Goal: Transaction & Acquisition: Purchase product/service

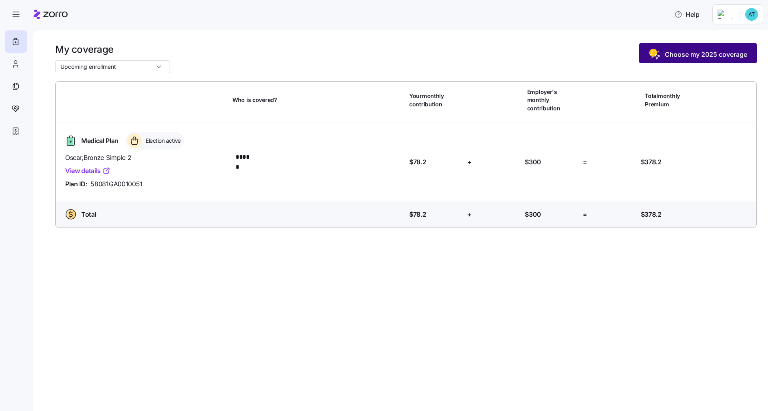
click at [385, 54] on span "Choose my 2025 coverage" at bounding box center [706, 55] width 82 height 10
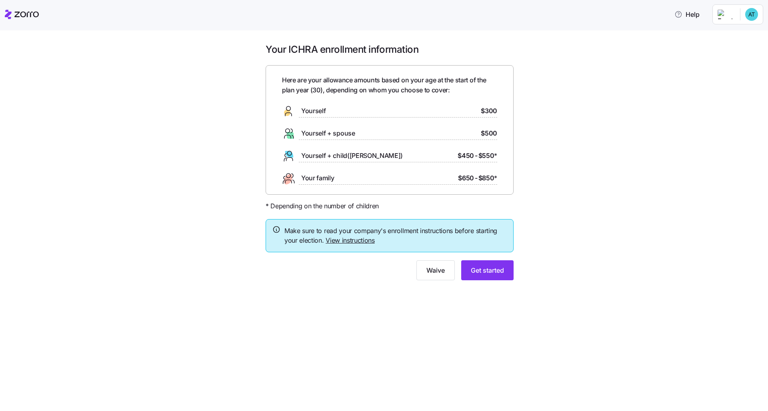
click at [369, 236] on link "View instructions" at bounding box center [350, 240] width 49 height 8
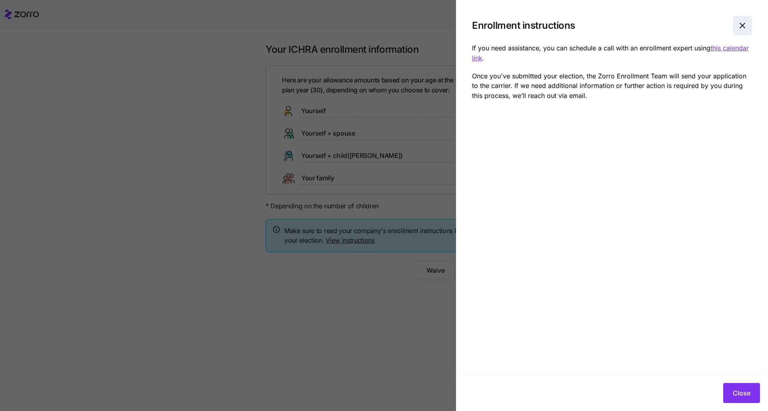
click at [385, 27] on icon "button" at bounding box center [743, 26] width 10 height 10
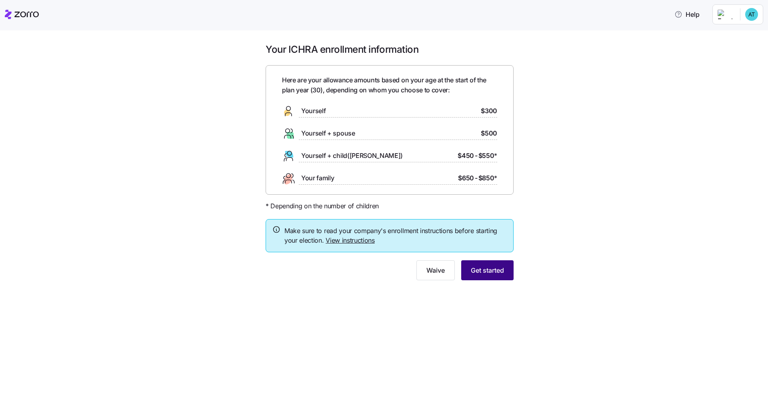
click at [385, 269] on span "Get started" at bounding box center [487, 271] width 33 height 10
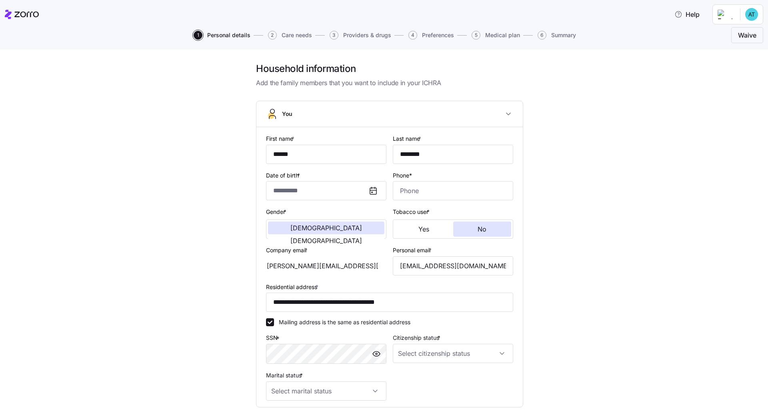
type input "**********"
type input "[PHONE_NUMBER]"
type input "[DEMOGRAPHIC_DATA] citizen"
type input "Single"
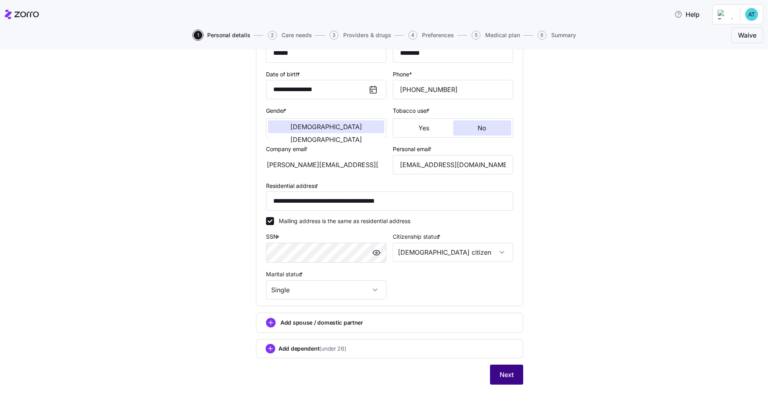
click at [385, 315] on button "Next" at bounding box center [506, 375] width 33 height 20
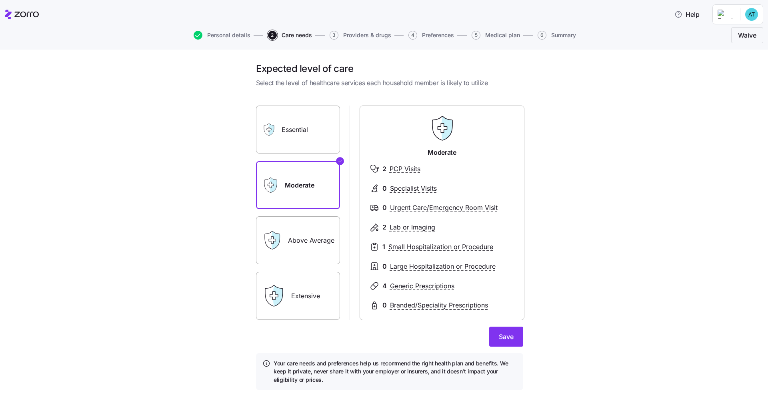
click at [278, 140] on div "Essential" at bounding box center [298, 130] width 84 height 48
click at [302, 126] on label "Essential" at bounding box center [298, 130] width 84 height 48
click at [0, 0] on input "Essential" at bounding box center [0, 0] width 0 height 0
click at [313, 284] on label "Extensive" at bounding box center [298, 296] width 84 height 48
click at [0, 0] on input "Extensive" at bounding box center [0, 0] width 0 height 0
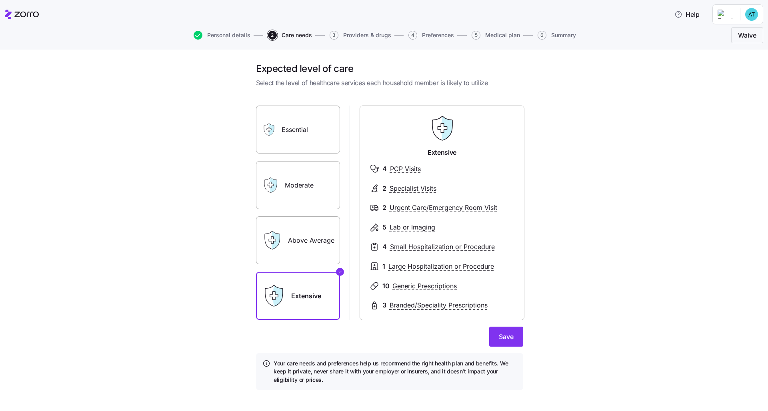
click at [309, 234] on label "Above Average" at bounding box center [298, 240] width 84 height 48
click at [0, 0] on input "Above Average" at bounding box center [0, 0] width 0 height 0
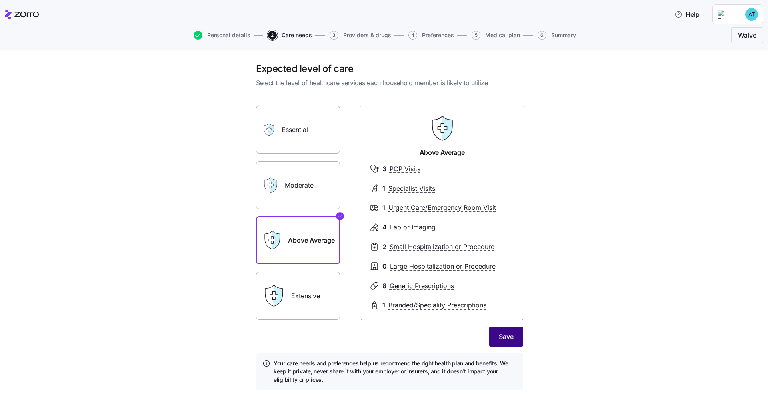
click at [385, 315] on button "Save" at bounding box center [506, 337] width 34 height 20
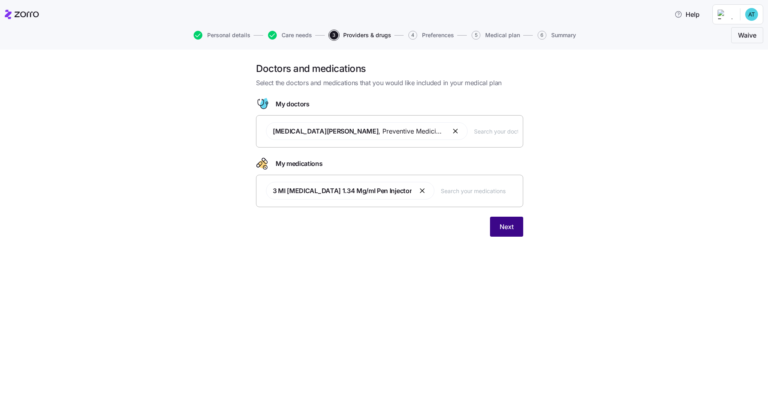
click at [385, 228] on span "Next" at bounding box center [507, 227] width 14 height 10
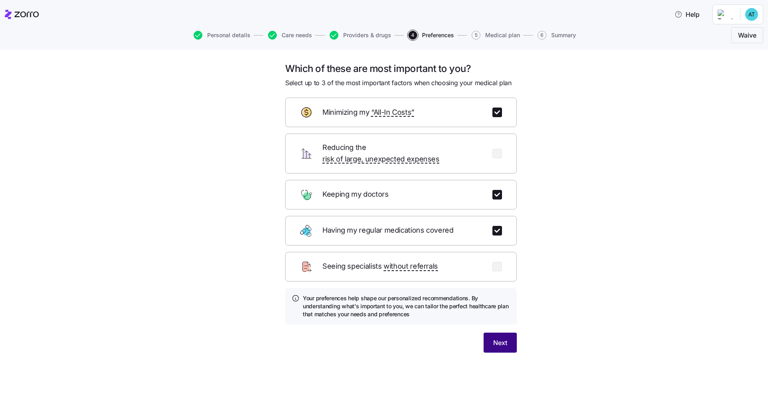
click at [385, 315] on span "Next" at bounding box center [500, 343] width 14 height 10
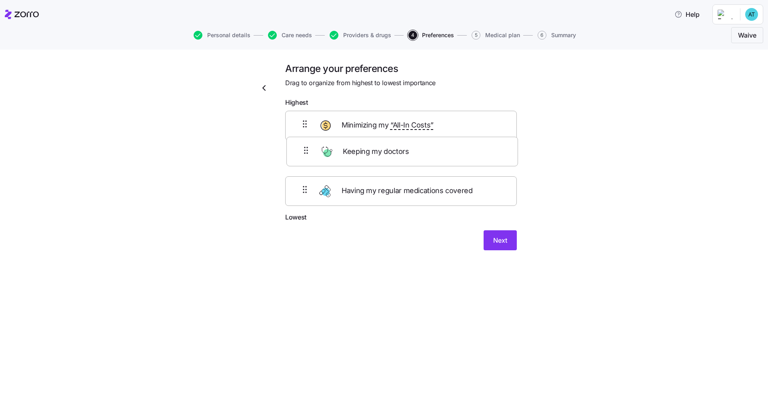
drag, startPoint x: 425, startPoint y: 128, endPoint x: 427, endPoint y: 159, distance: 30.8
click at [385, 159] on div "Keeping my doctors Minimizing my “All-In Costs” Having my regular medications c…" at bounding box center [401, 162] width 232 height 102
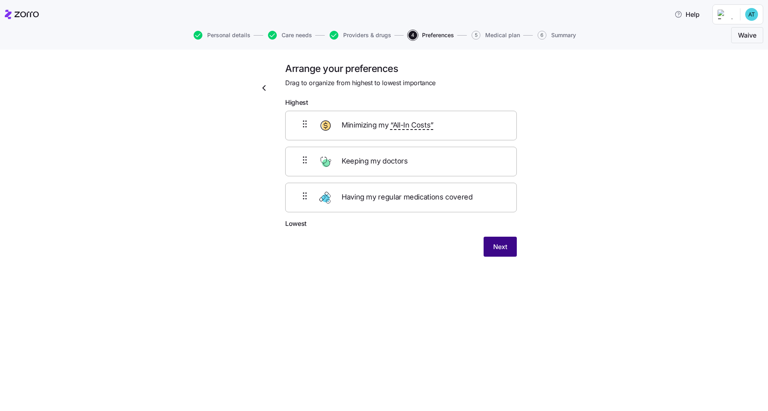
click at [385, 252] on button "Next" at bounding box center [500, 247] width 33 height 20
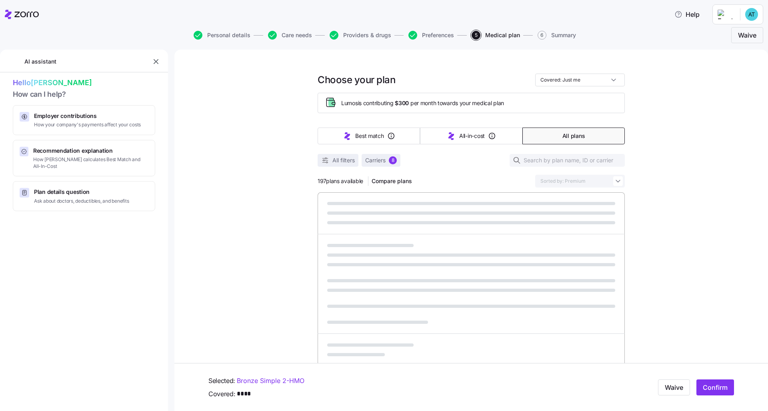
scroll to position [135, 0]
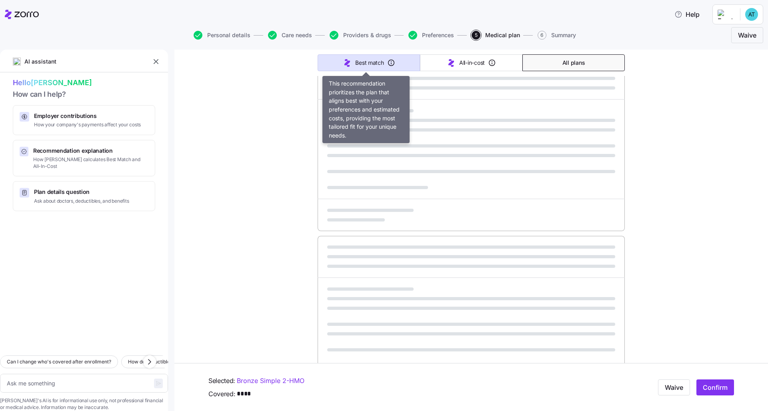
click at [365, 65] on span "Best match" at bounding box center [369, 63] width 28 height 8
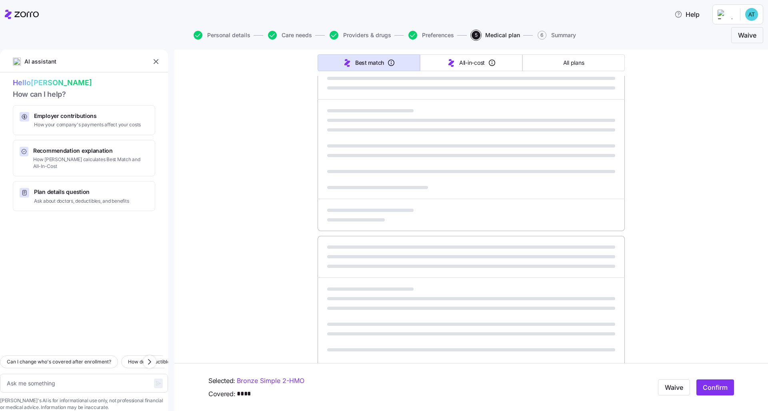
type textarea "x"
type input "Sorted by: Best match"
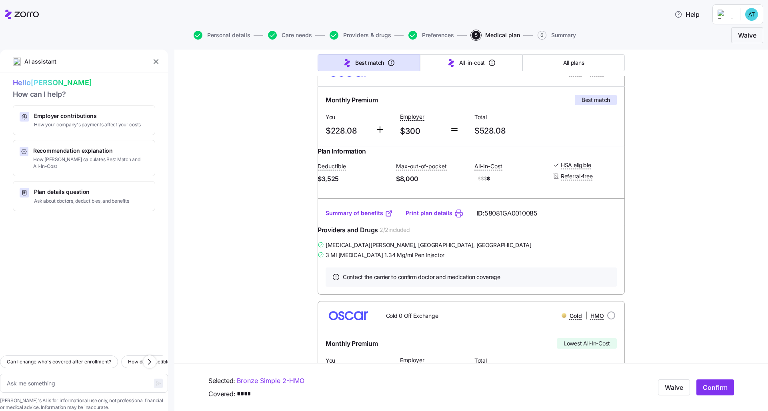
scroll to position [126, 0]
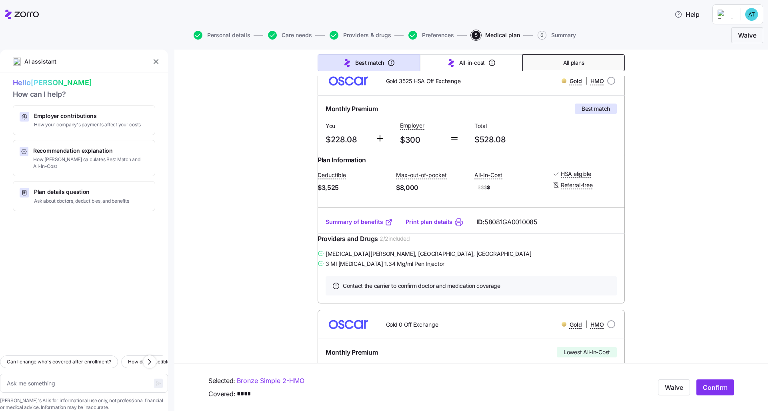
click at [385, 62] on span "All plans" at bounding box center [573, 63] width 21 height 8
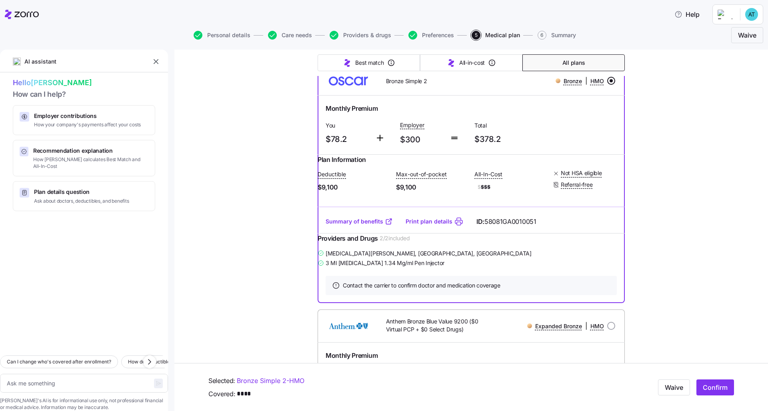
type textarea "x"
type input "Sorted by: Premium"
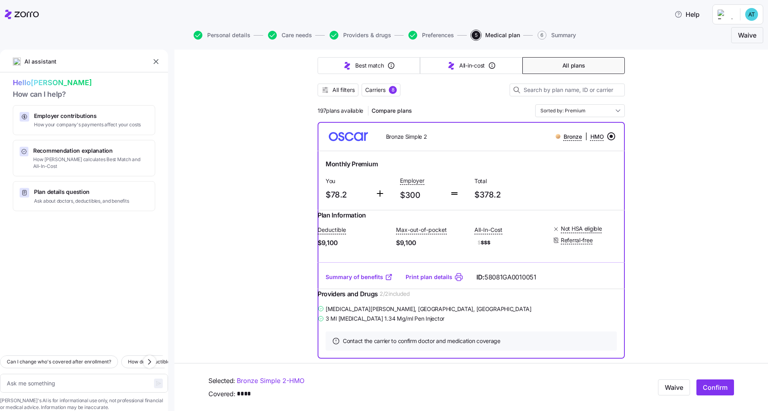
scroll to position [0, 0]
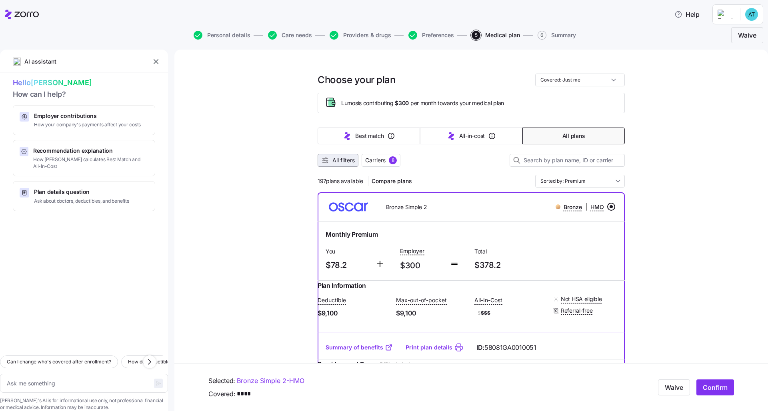
click at [341, 162] on span "All filters" at bounding box center [344, 160] width 22 height 8
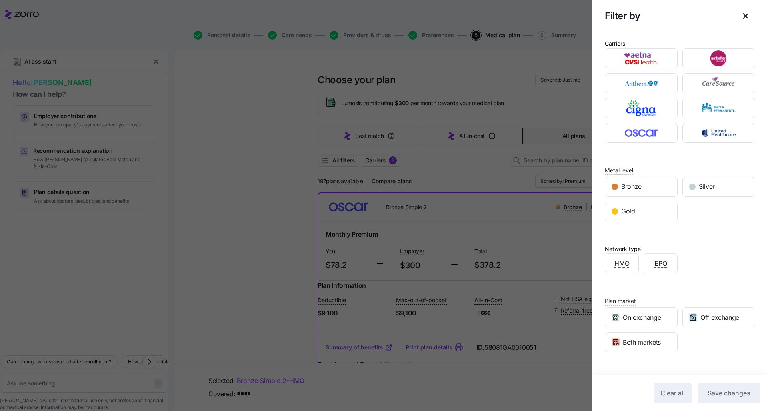
click at [385, 172] on div at bounding box center [384, 205] width 768 height 411
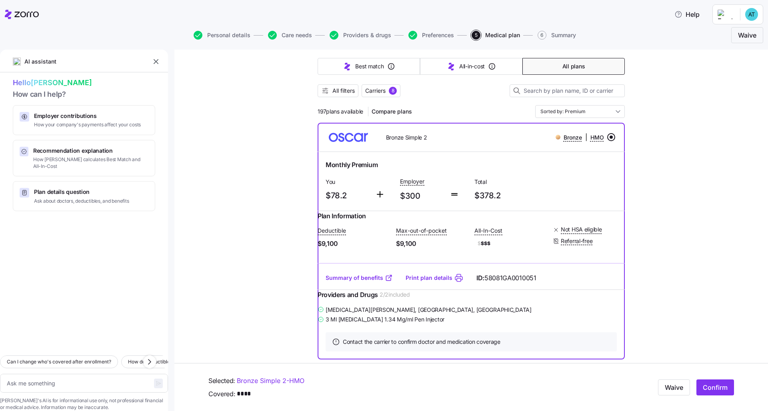
scroll to position [134, 0]
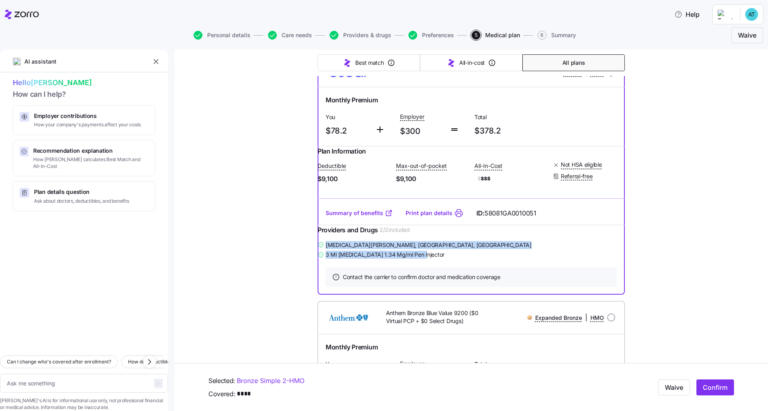
drag, startPoint x: 431, startPoint y: 267, endPoint x: 323, endPoint y: 253, distance: 108.9
click at [322, 254] on div "[MEDICAL_DATA][PERSON_NAME] , [GEOGRAPHIC_DATA], [GEOGRAPHIC_DATA] 3 Ml [MEDICA…" at bounding box center [471, 250] width 307 height 20
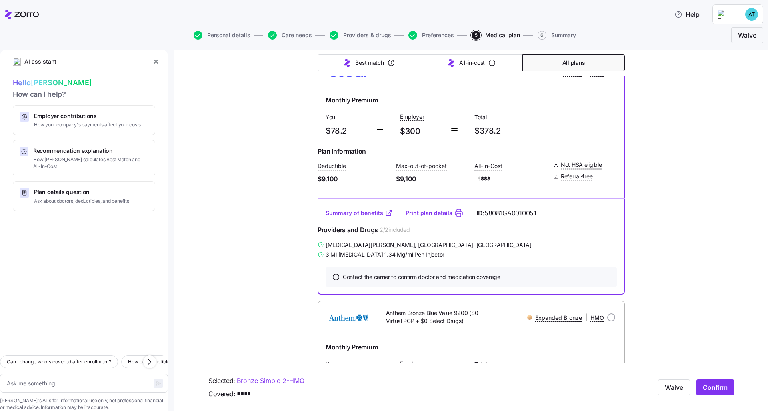
click at [385, 234] on div "Providers and Drugs 2 / 2 included" at bounding box center [471, 232] width 307 height 15
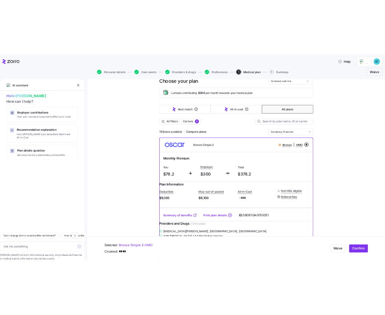
scroll to position [0, 0]
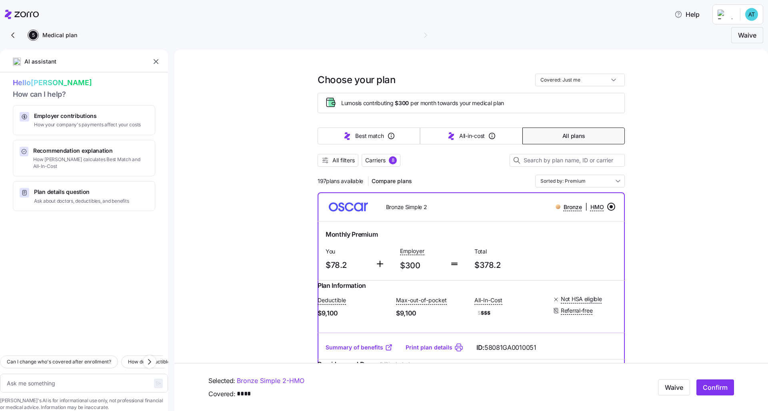
type textarea "x"
